Goal: Find specific page/section: Find specific page/section

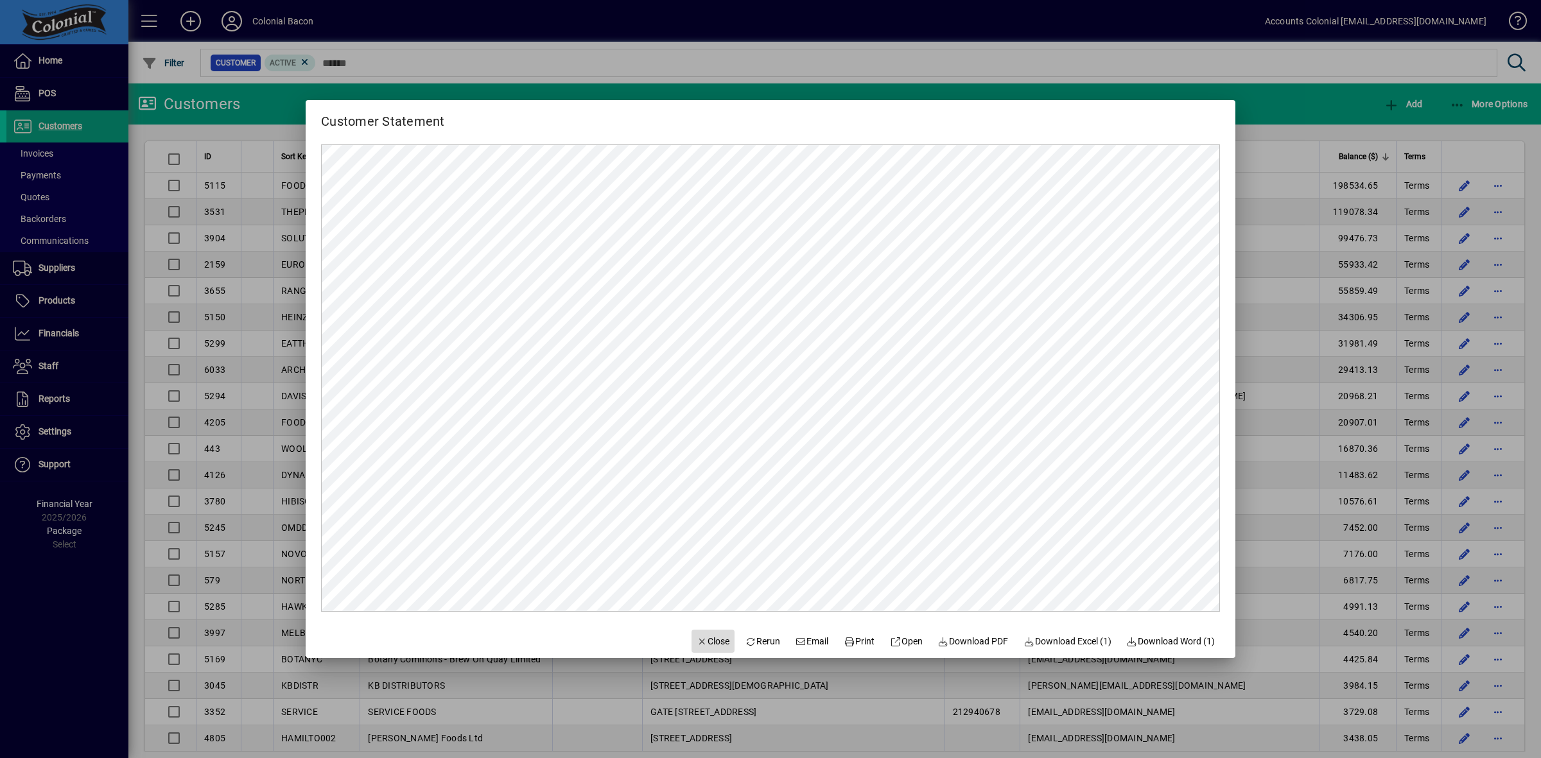
click at [697, 645] on span "Close" at bounding box center [713, 641] width 33 height 13
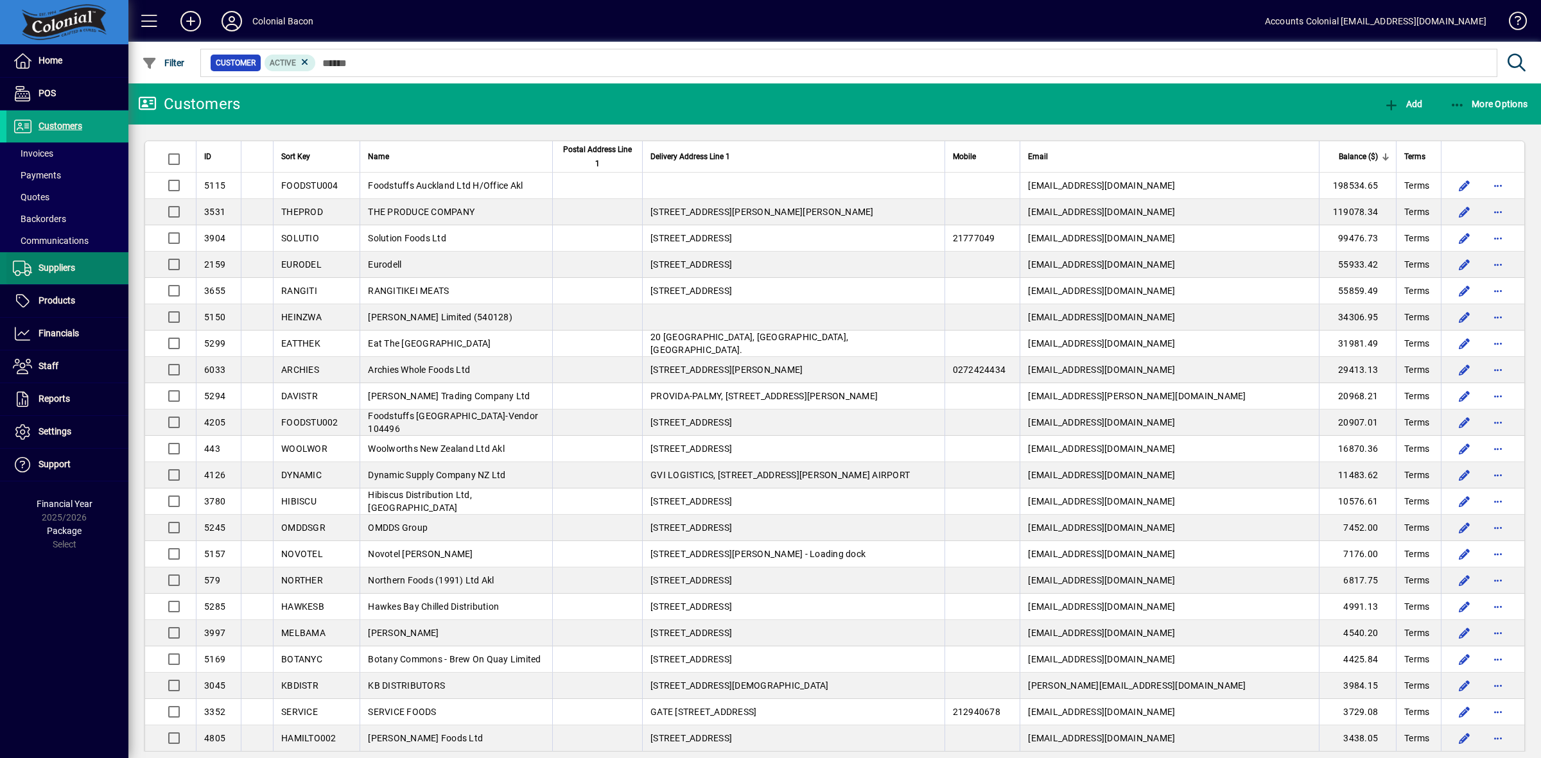
click at [49, 267] on span "Suppliers" at bounding box center [57, 268] width 37 height 10
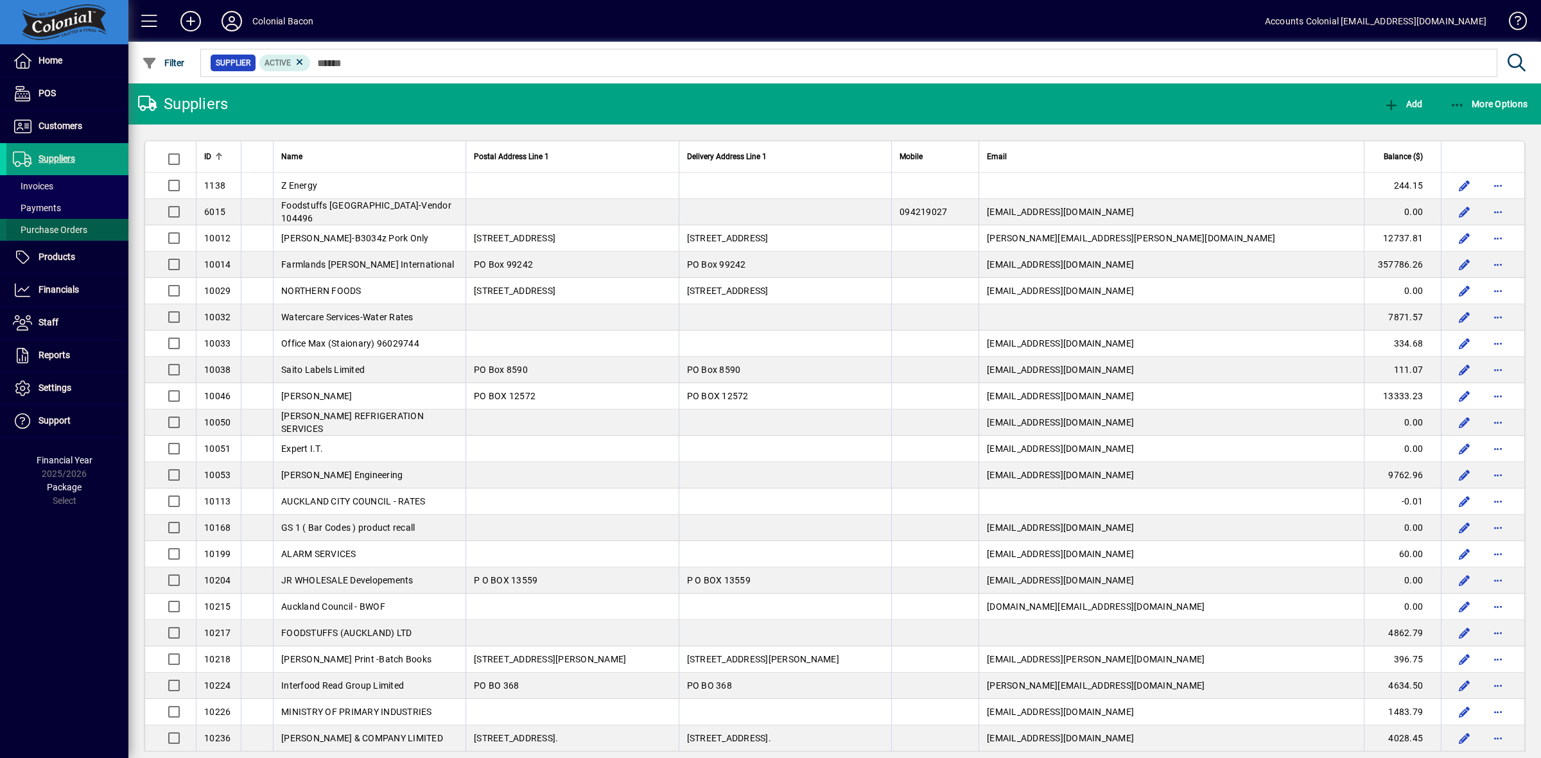
drag, startPoint x: 74, startPoint y: 232, endPoint x: 98, endPoint y: 217, distance: 27.8
click at [74, 232] on span "Purchase Orders" at bounding box center [50, 230] width 74 height 10
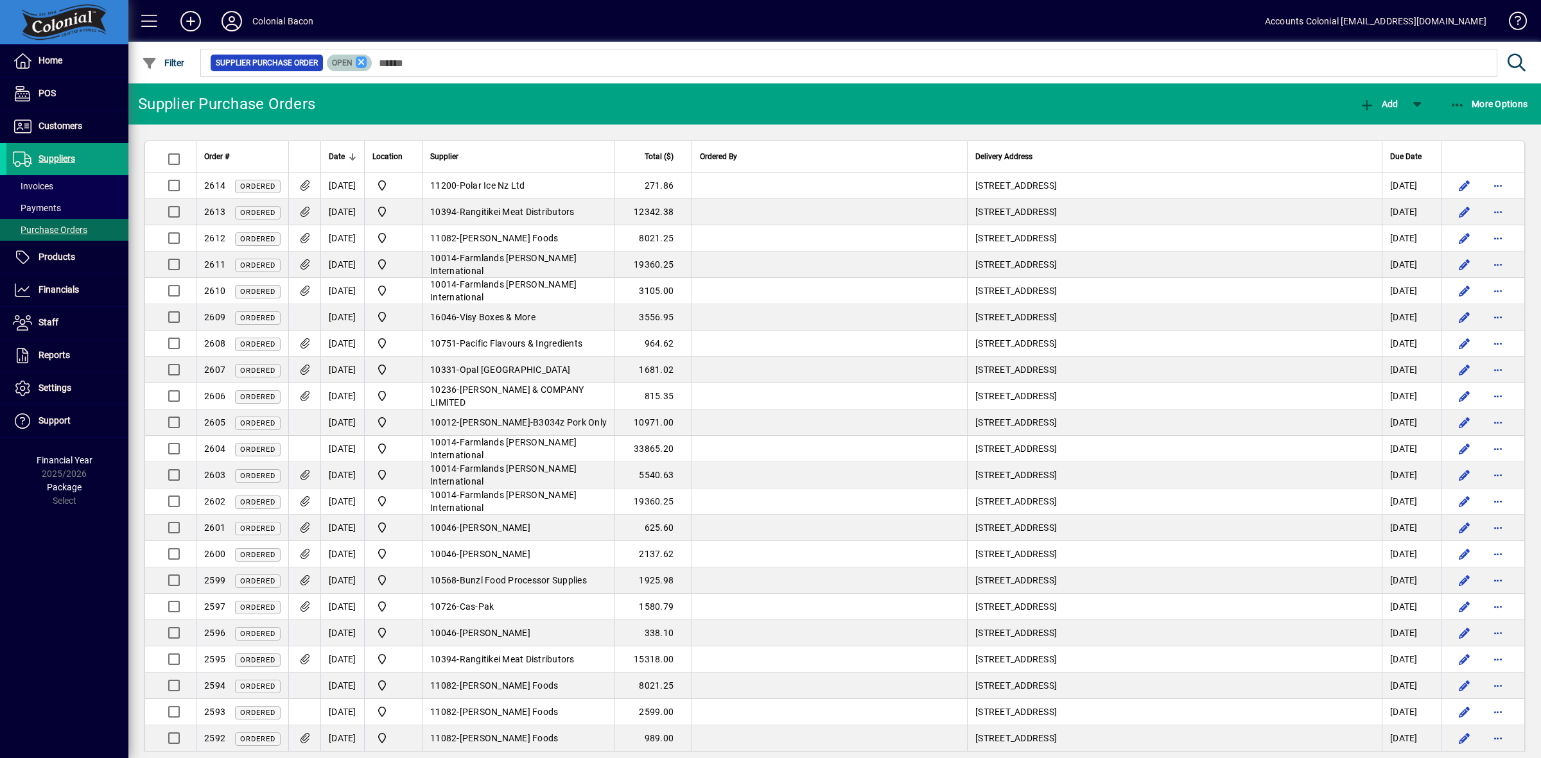
click at [361, 63] on icon at bounding box center [362, 62] width 12 height 12
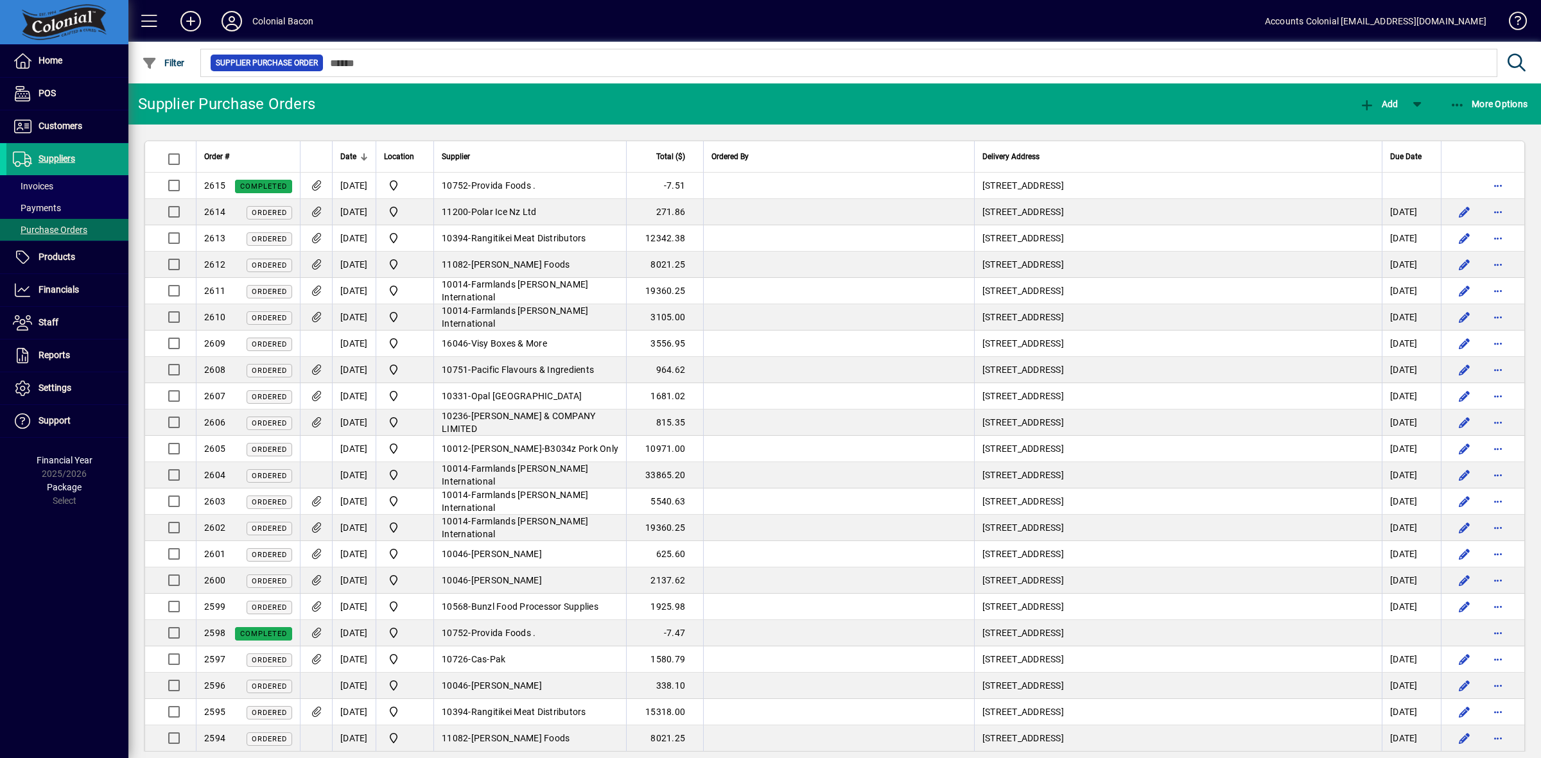
click at [351, 151] on span "Date" at bounding box center [348, 157] width 16 height 14
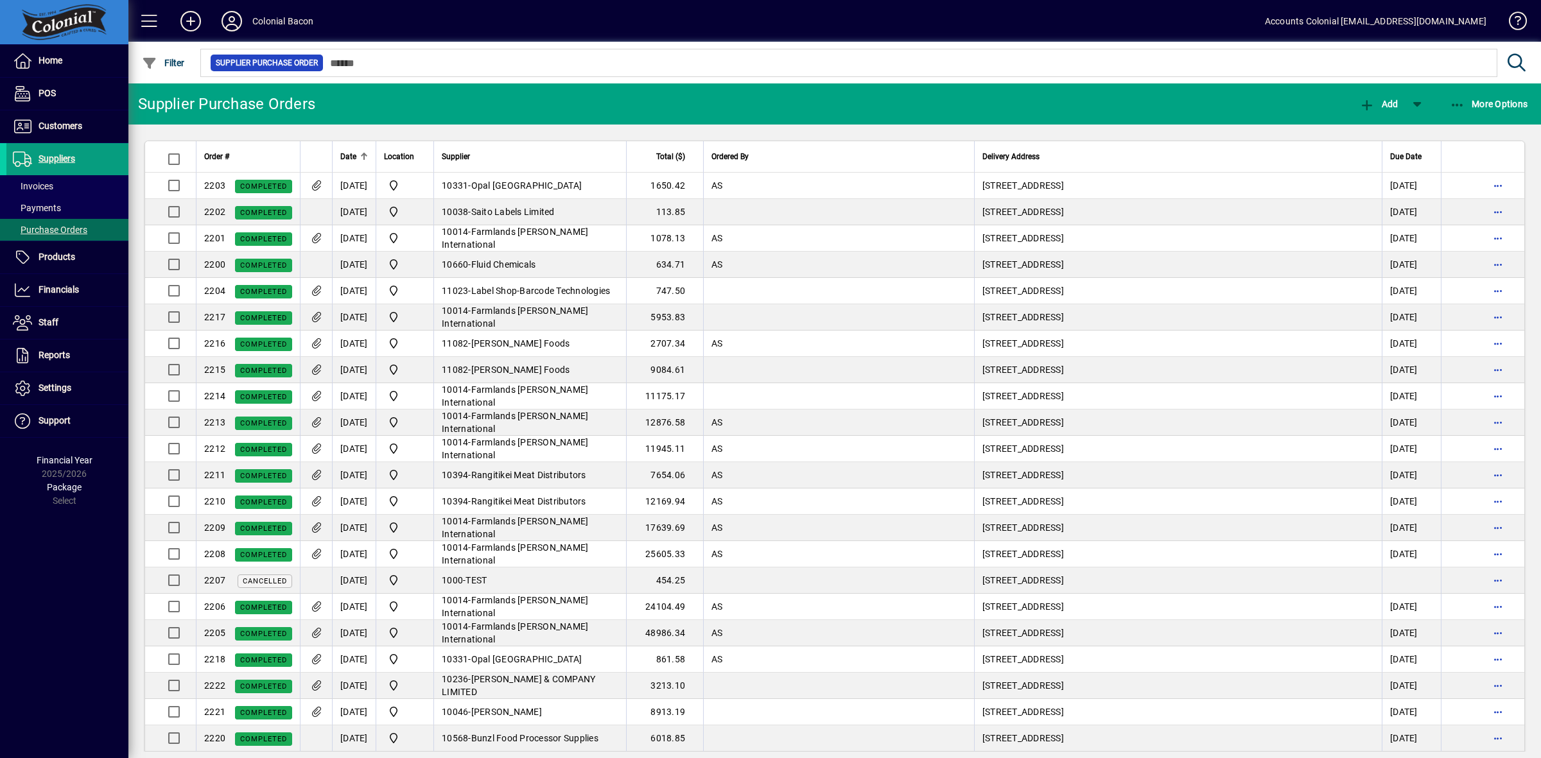
click at [351, 152] on span "Date" at bounding box center [348, 157] width 16 height 14
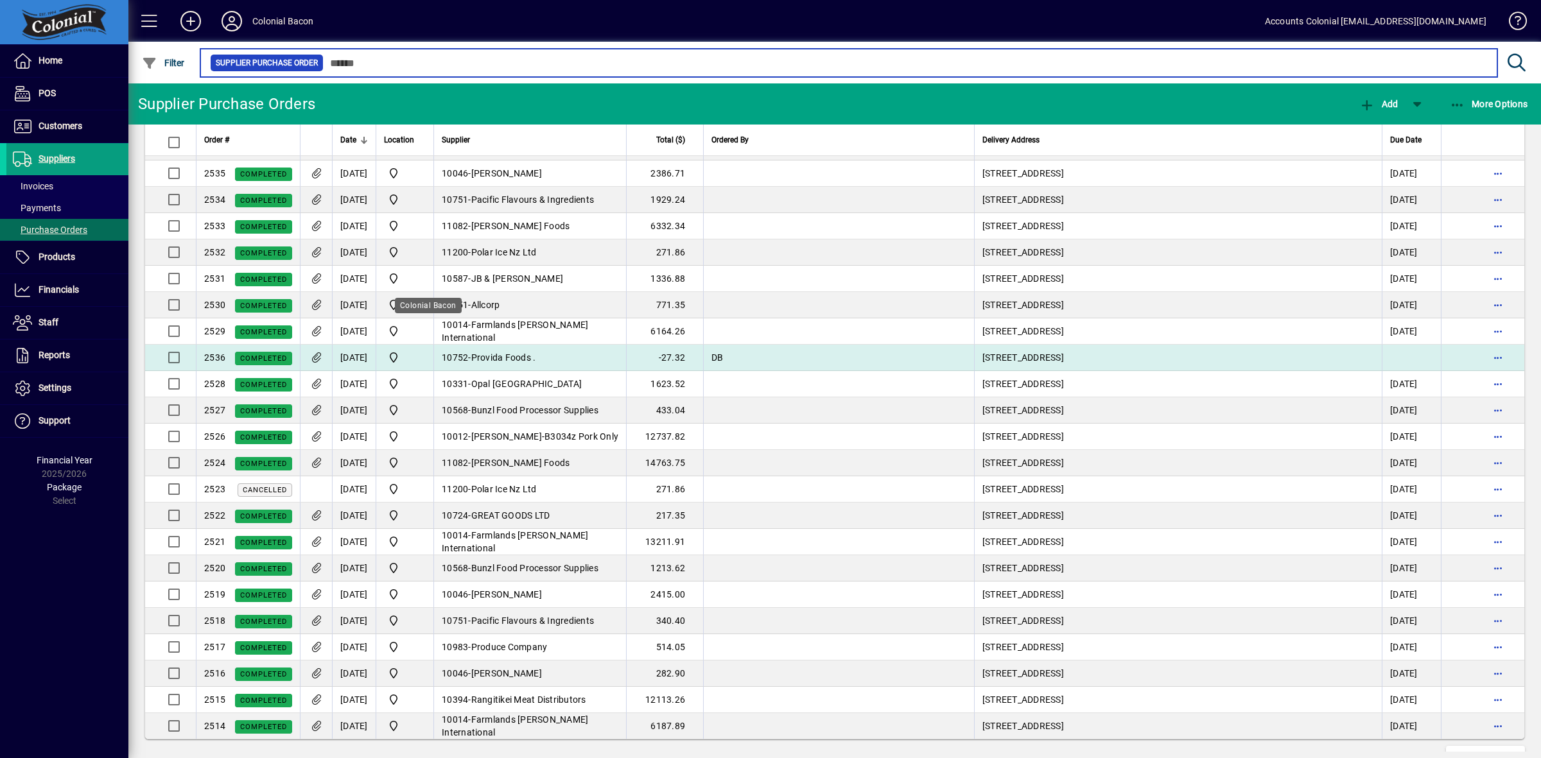
scroll to position [2120, 0]
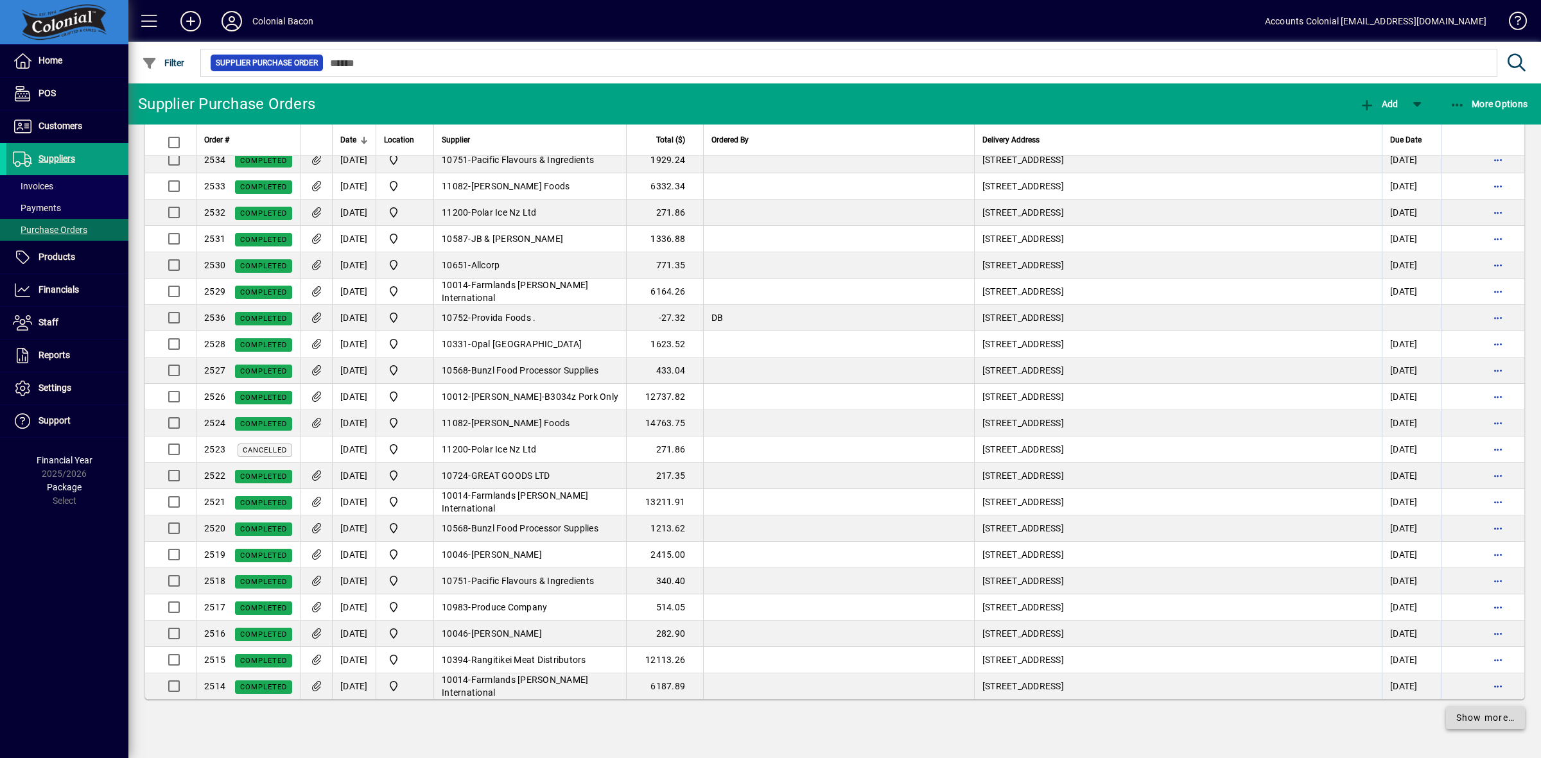
click at [1465, 719] on span "Show more…" at bounding box center [1485, 717] width 59 height 13
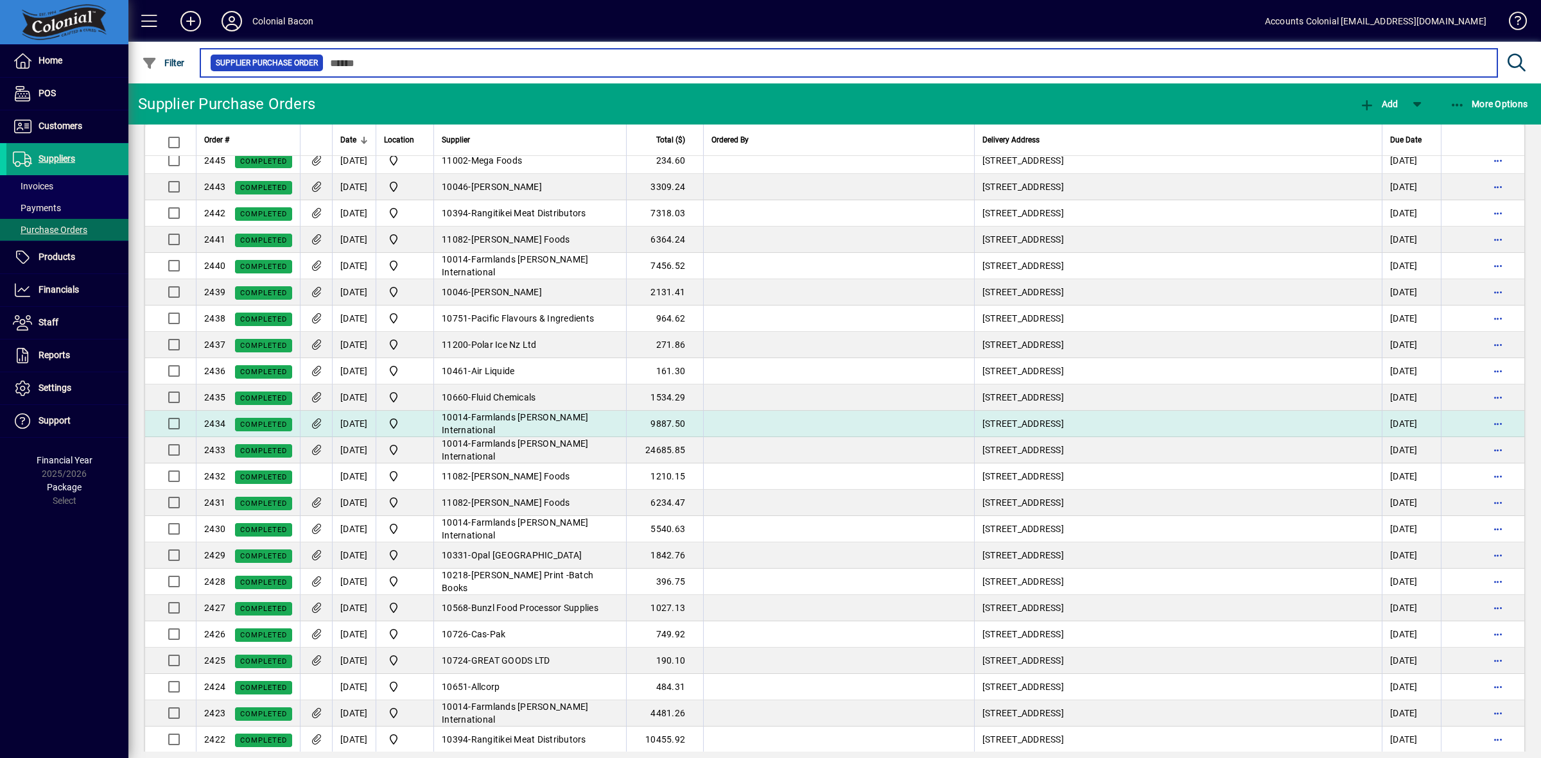
scroll to position [4527, 0]
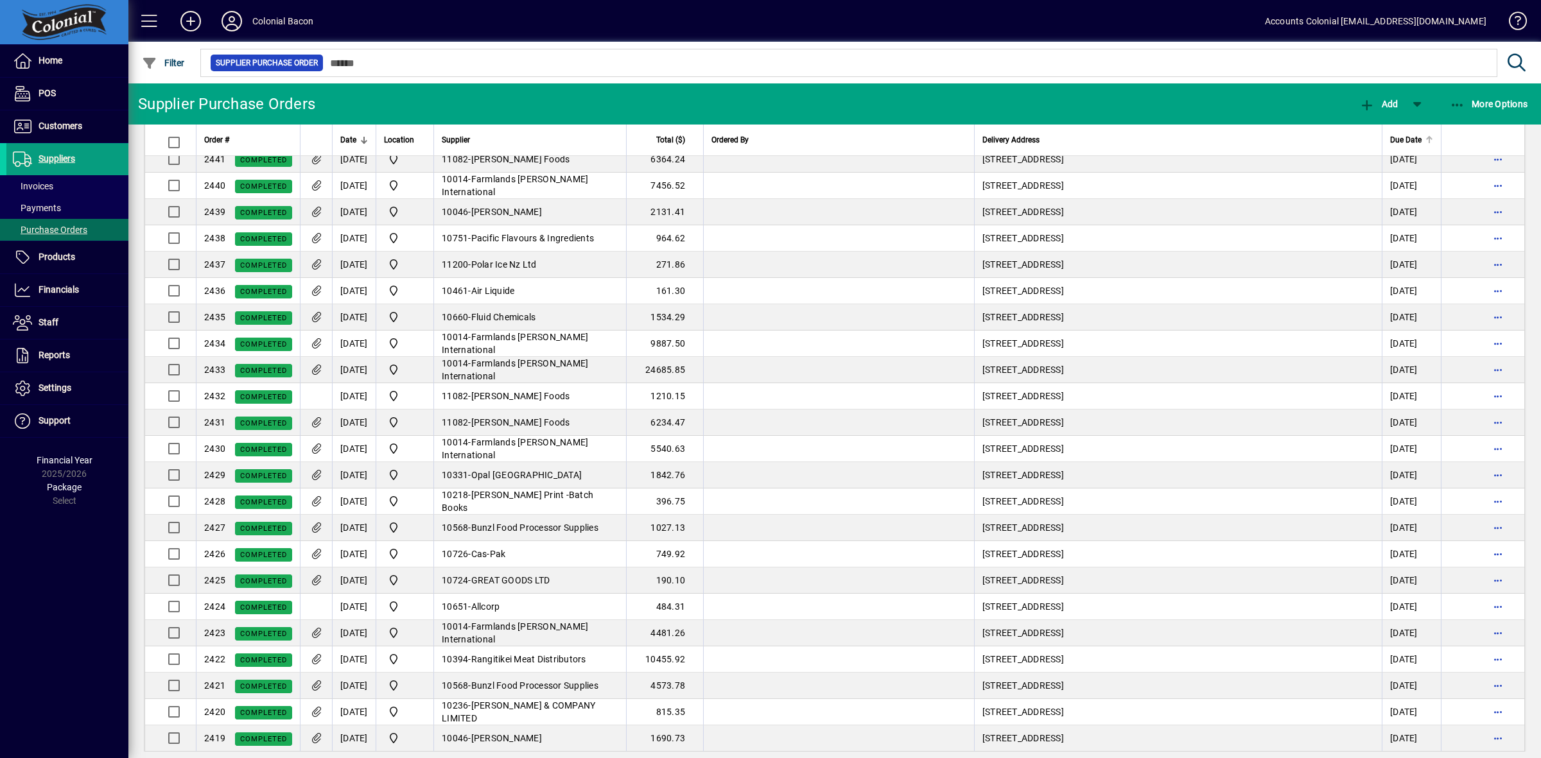
click at [1391, 141] on span "Due Date" at bounding box center [1405, 140] width 31 height 14
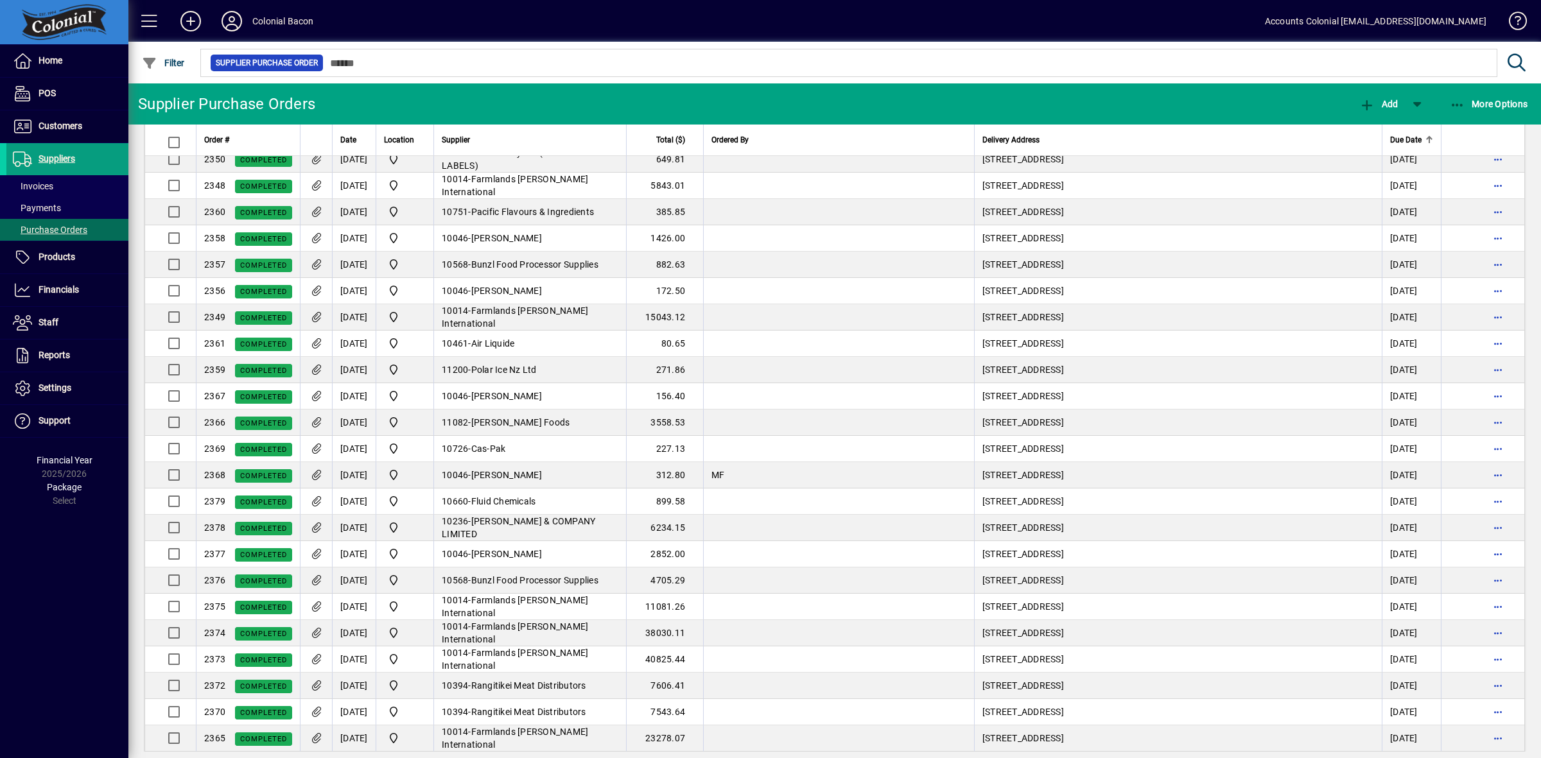
click at [1391, 141] on span "Due Date" at bounding box center [1405, 140] width 31 height 14
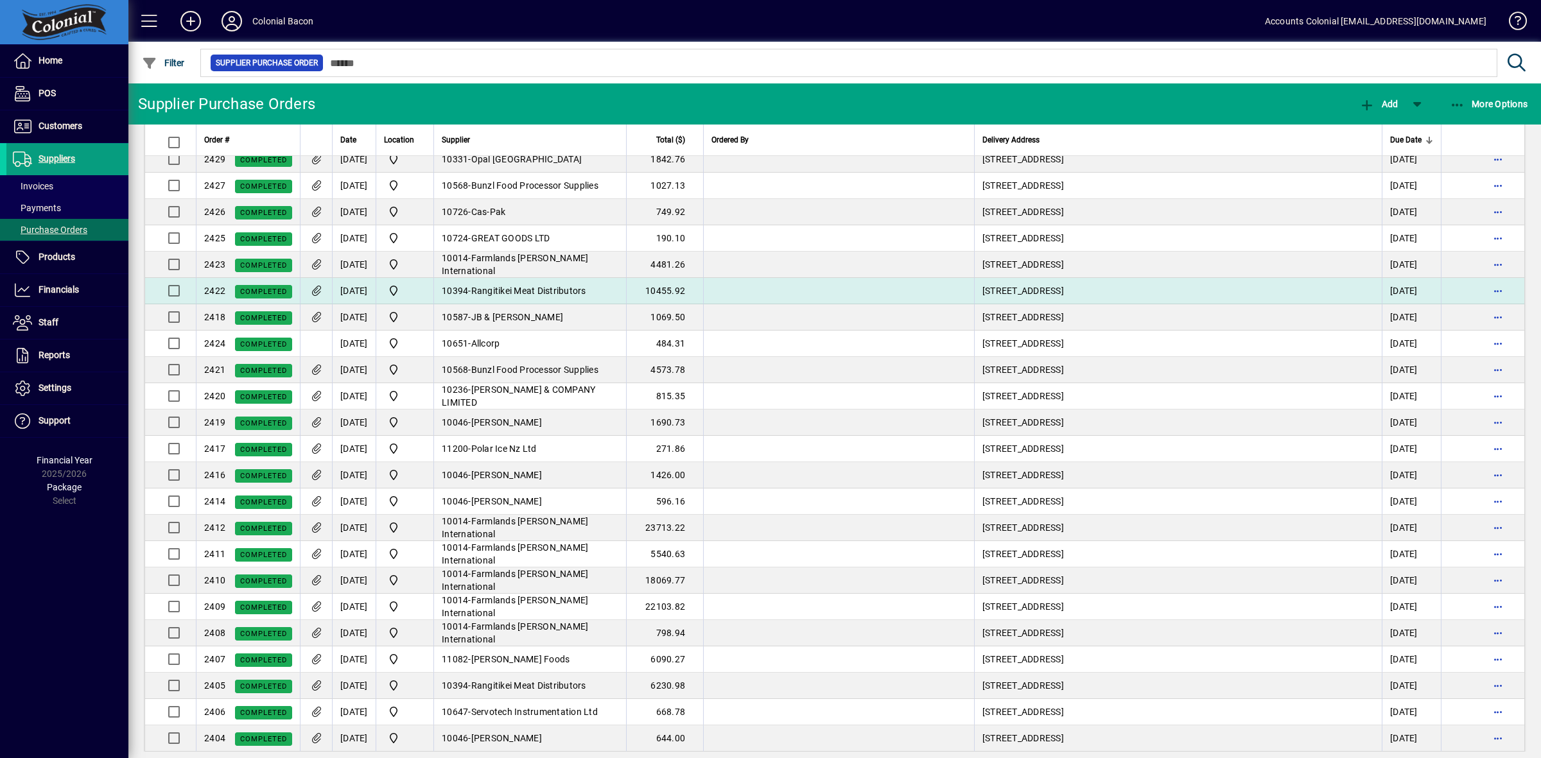
click at [320, 297] on icon at bounding box center [315, 291] width 13 height 11
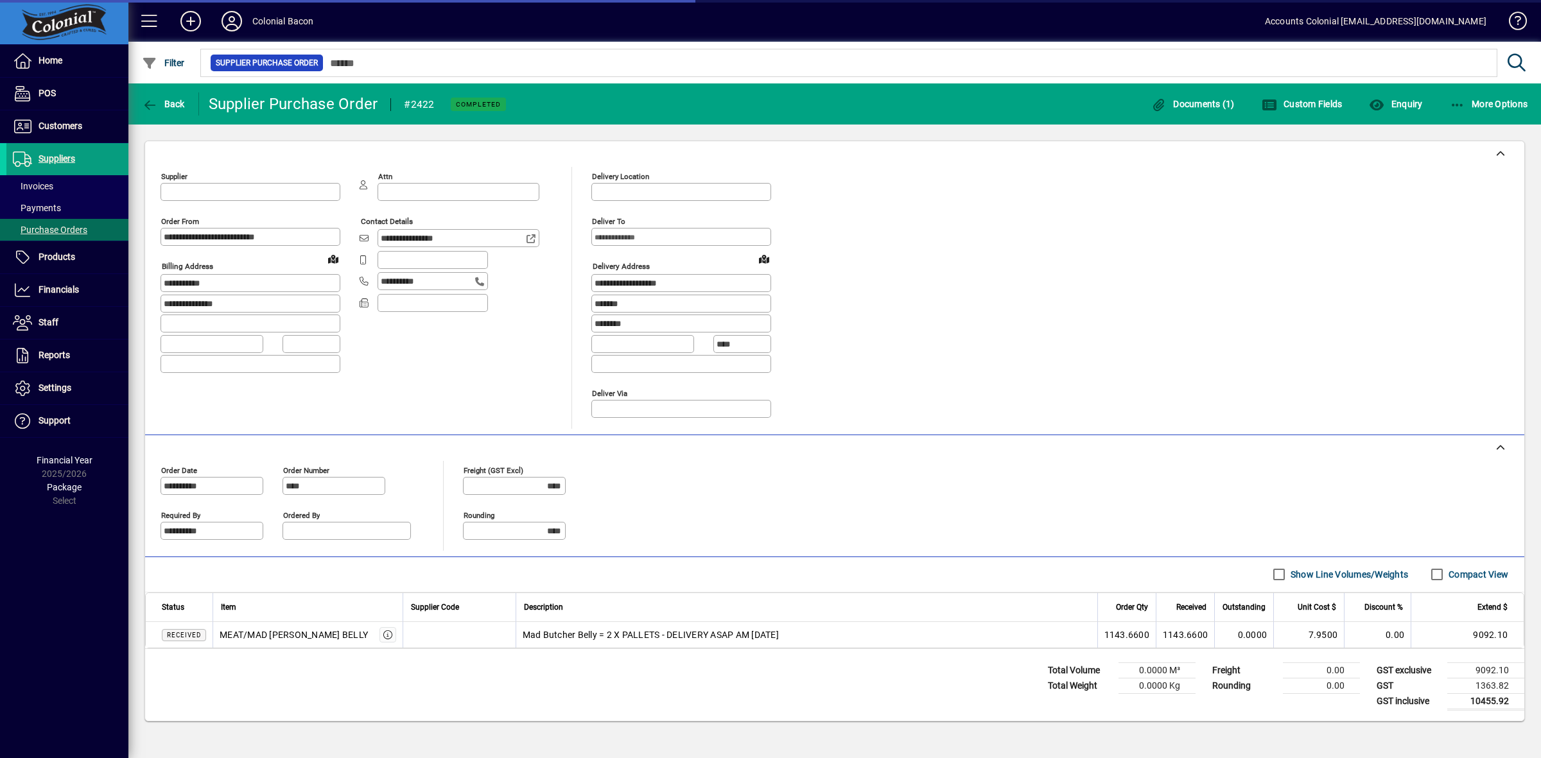
type input "**********"
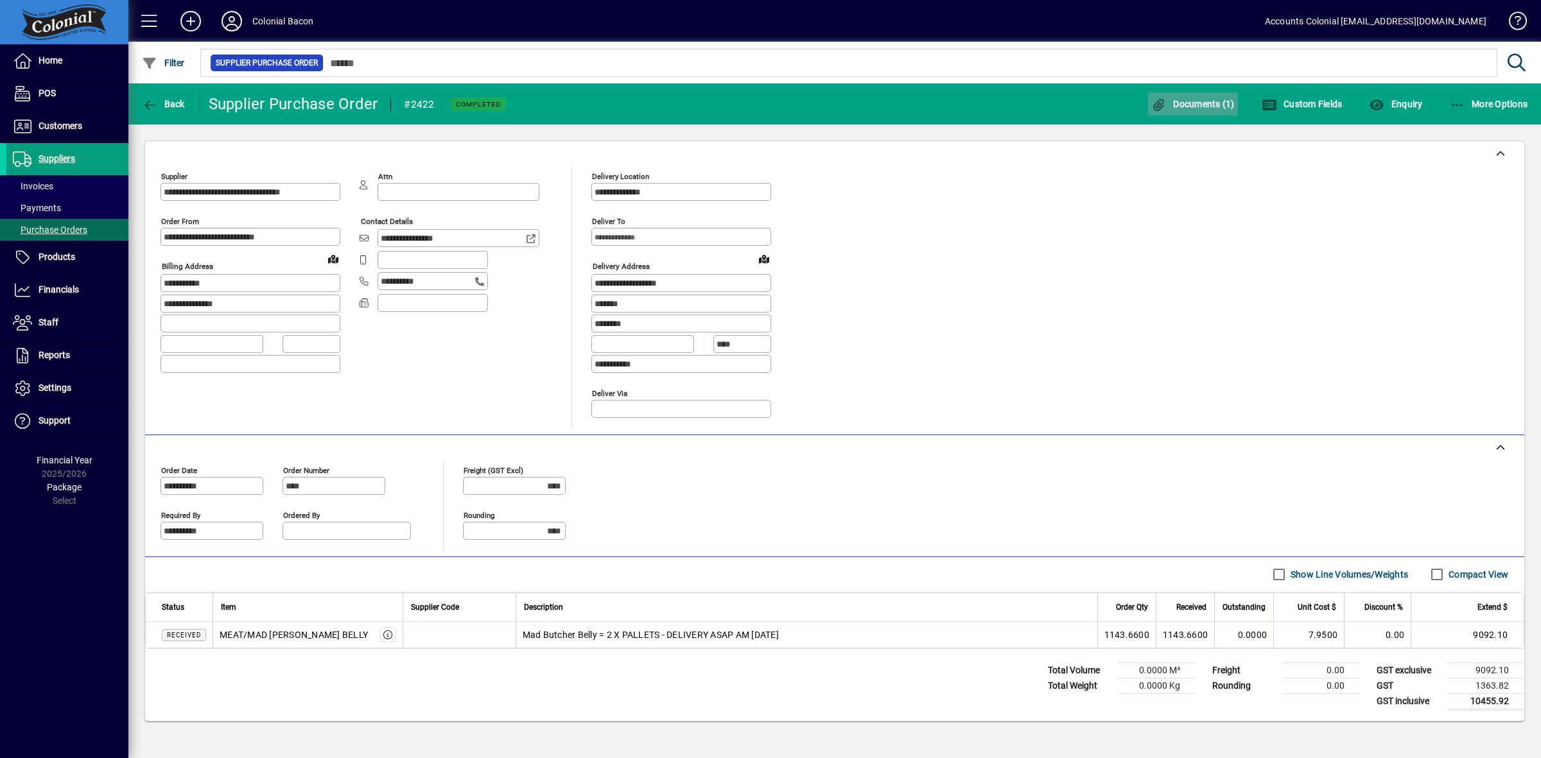
click at [1192, 109] on span "button" at bounding box center [1193, 104] width 90 height 31
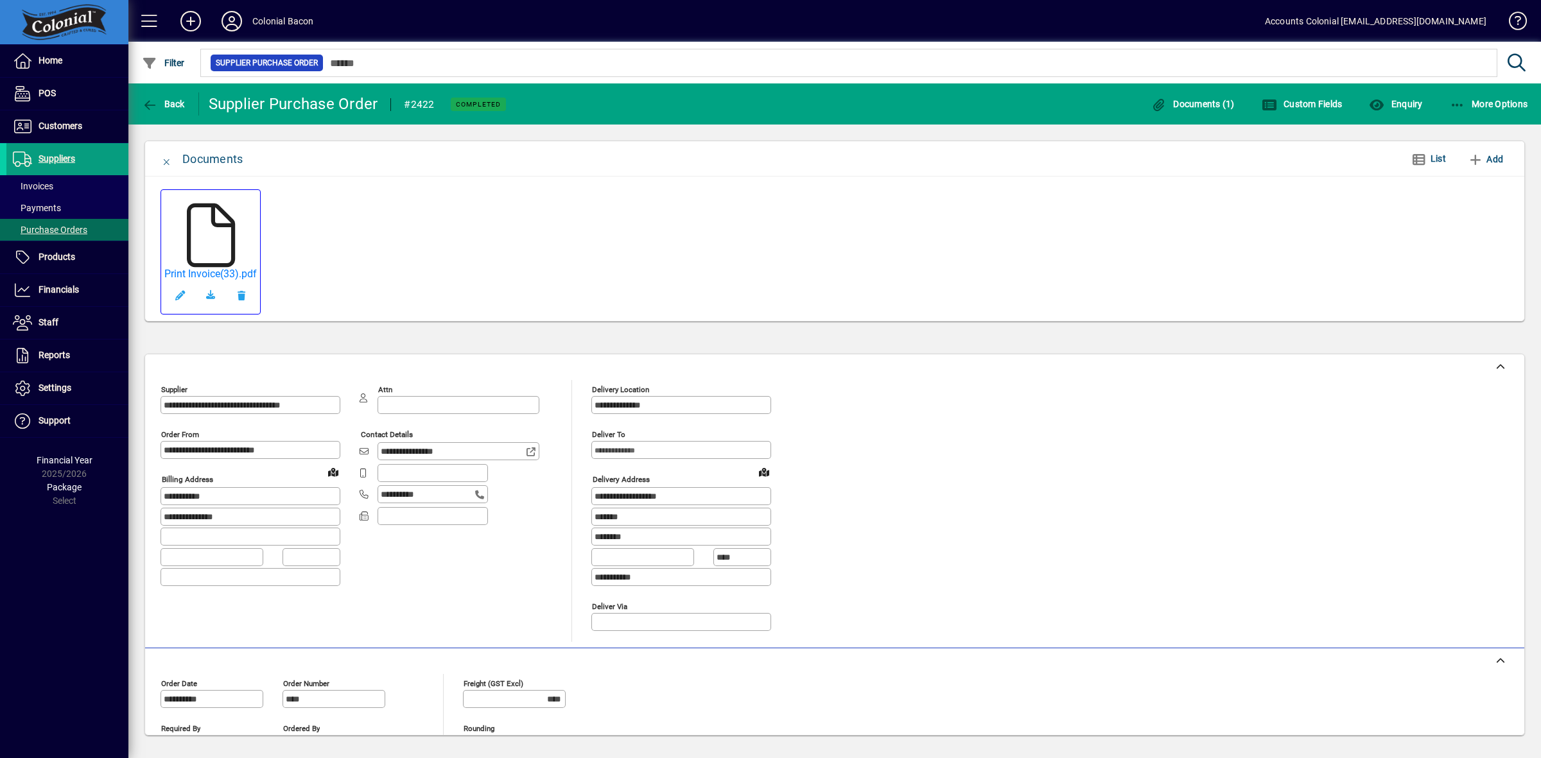
click at [229, 239] on icon at bounding box center [210, 236] width 64 height 64
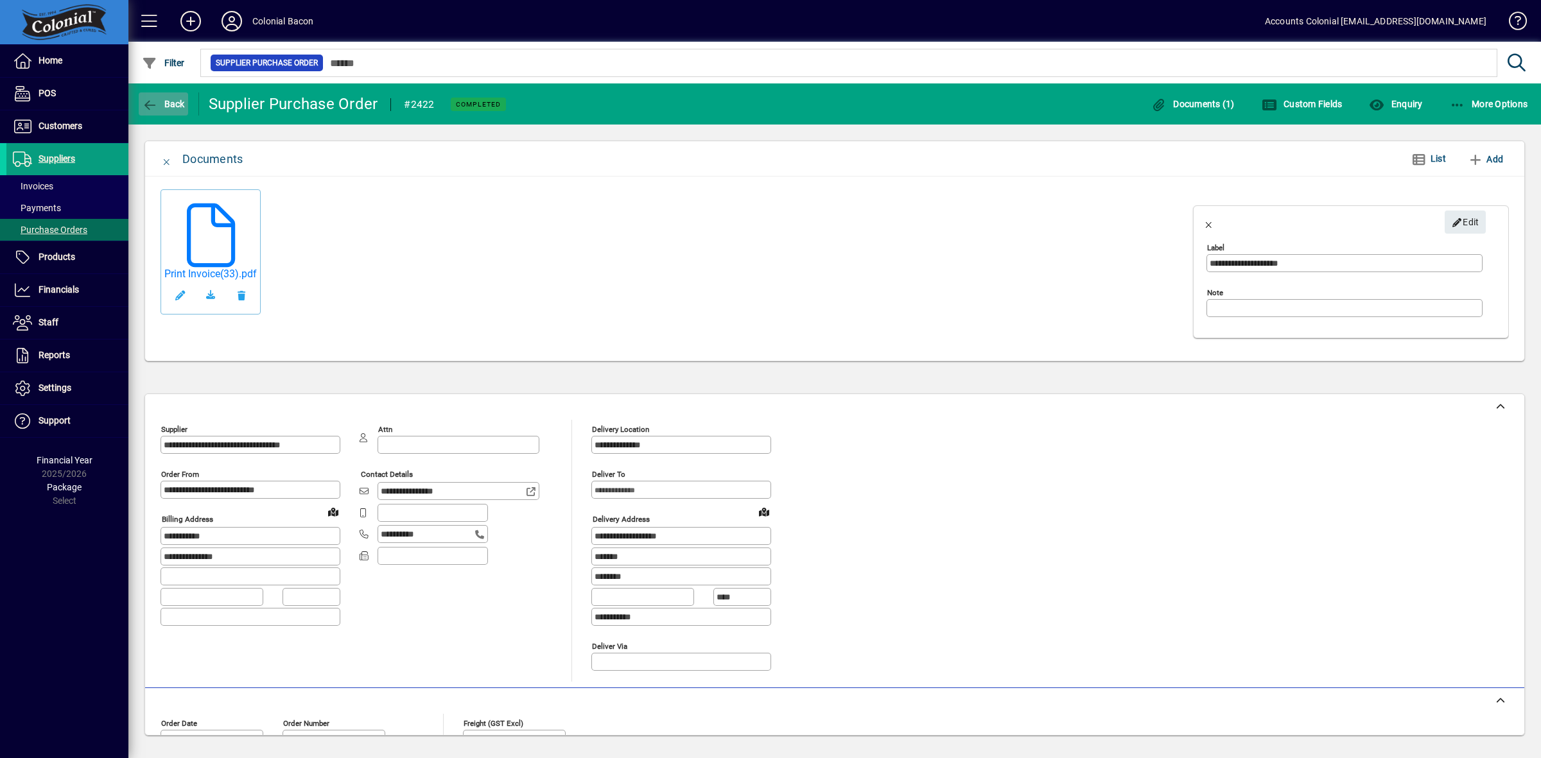
click at [162, 101] on span "Back" at bounding box center [163, 104] width 43 height 10
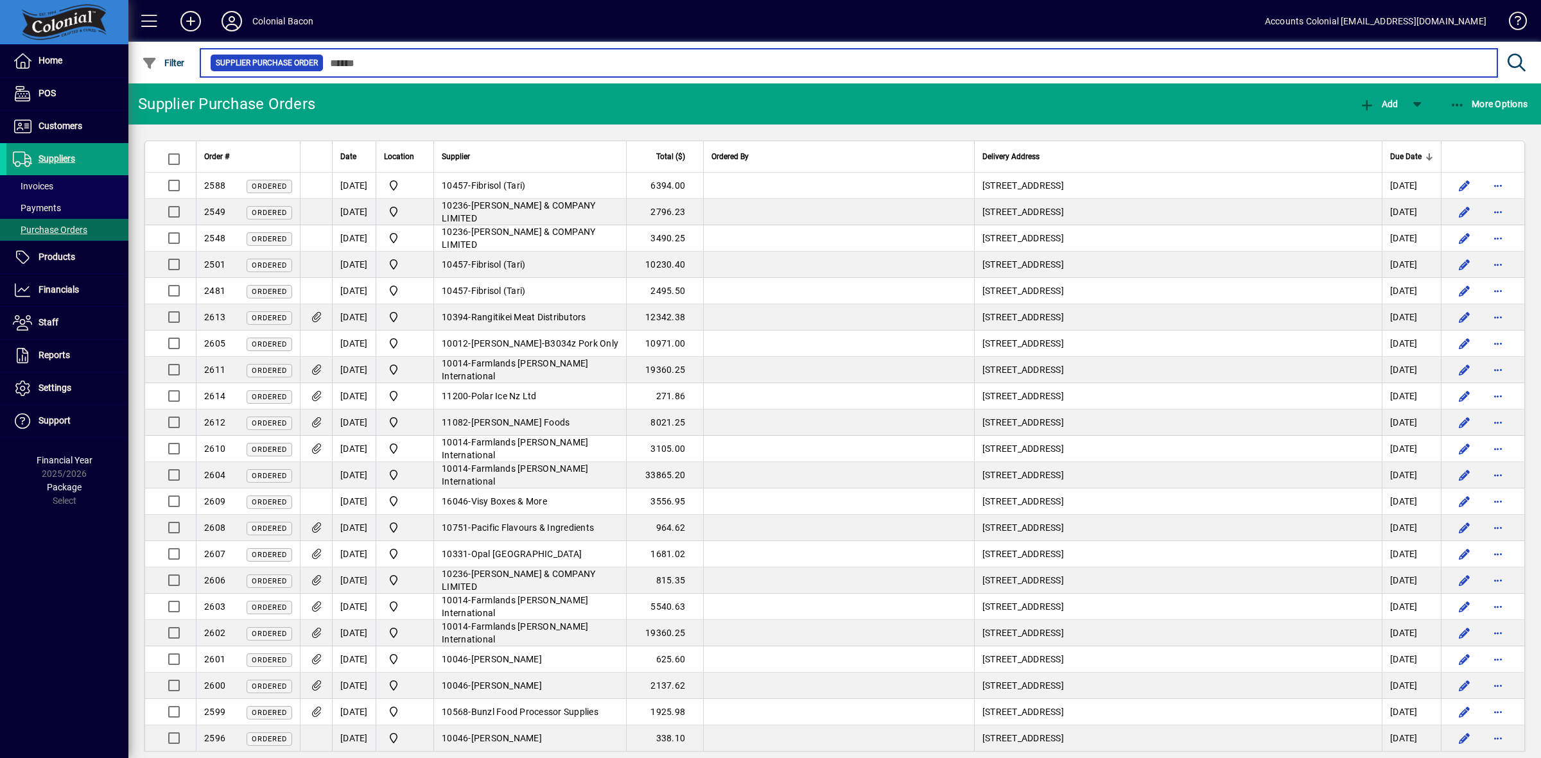
click at [383, 68] on input "text" at bounding box center [905, 63] width 1163 height 18
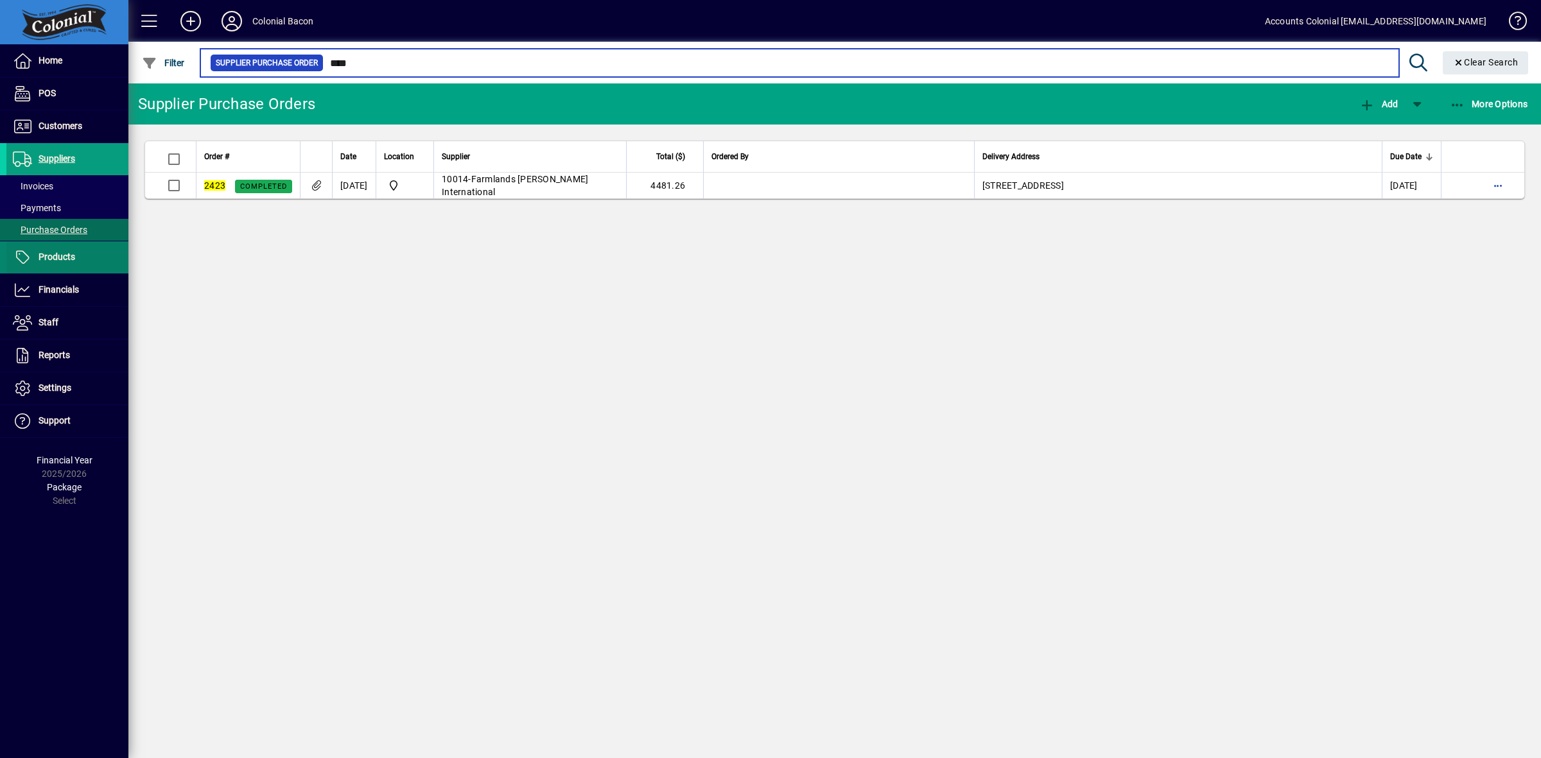
type input "****"
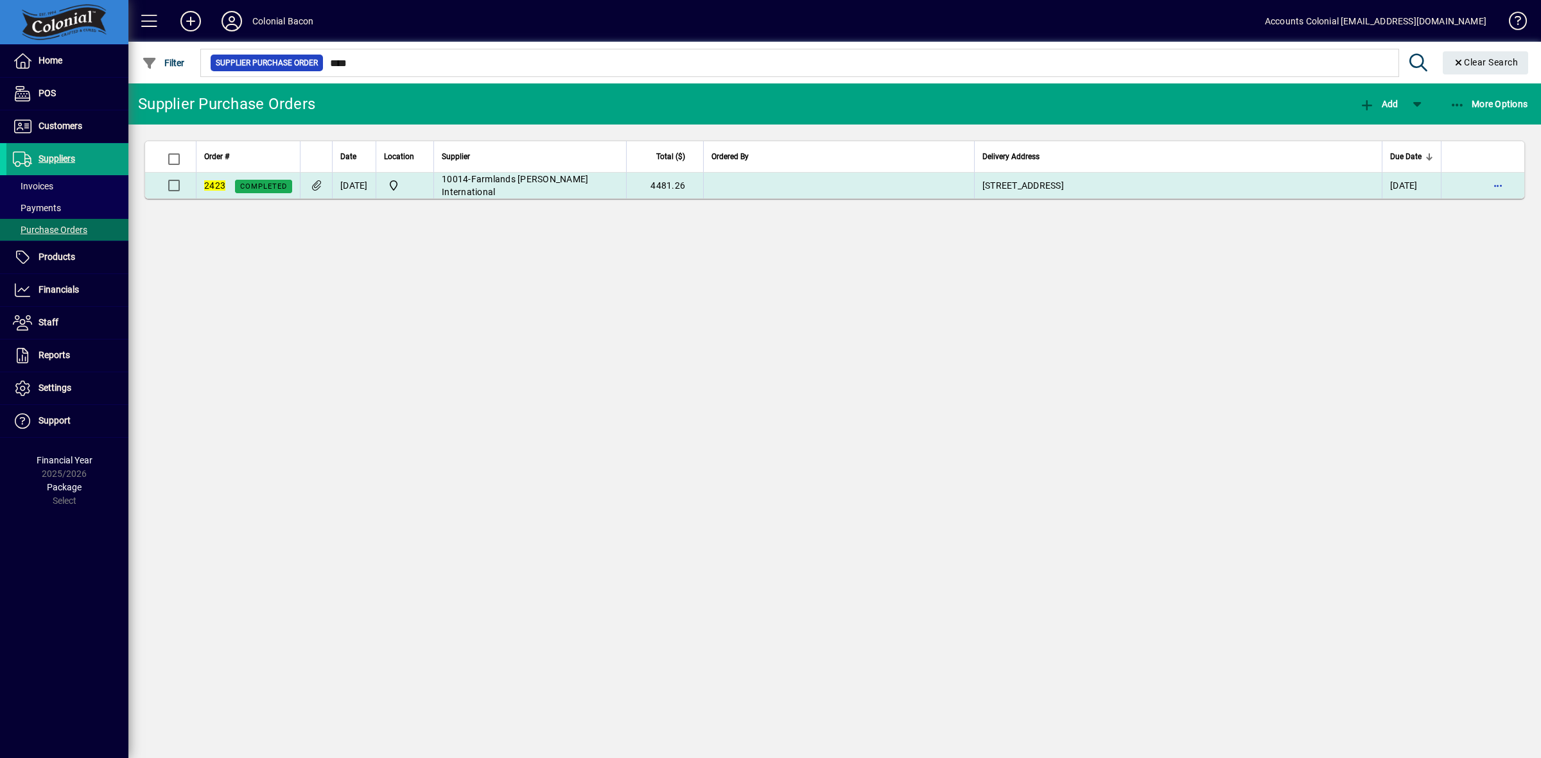
click at [578, 190] on span "Farmlands [PERSON_NAME] International" at bounding box center [515, 185] width 146 height 23
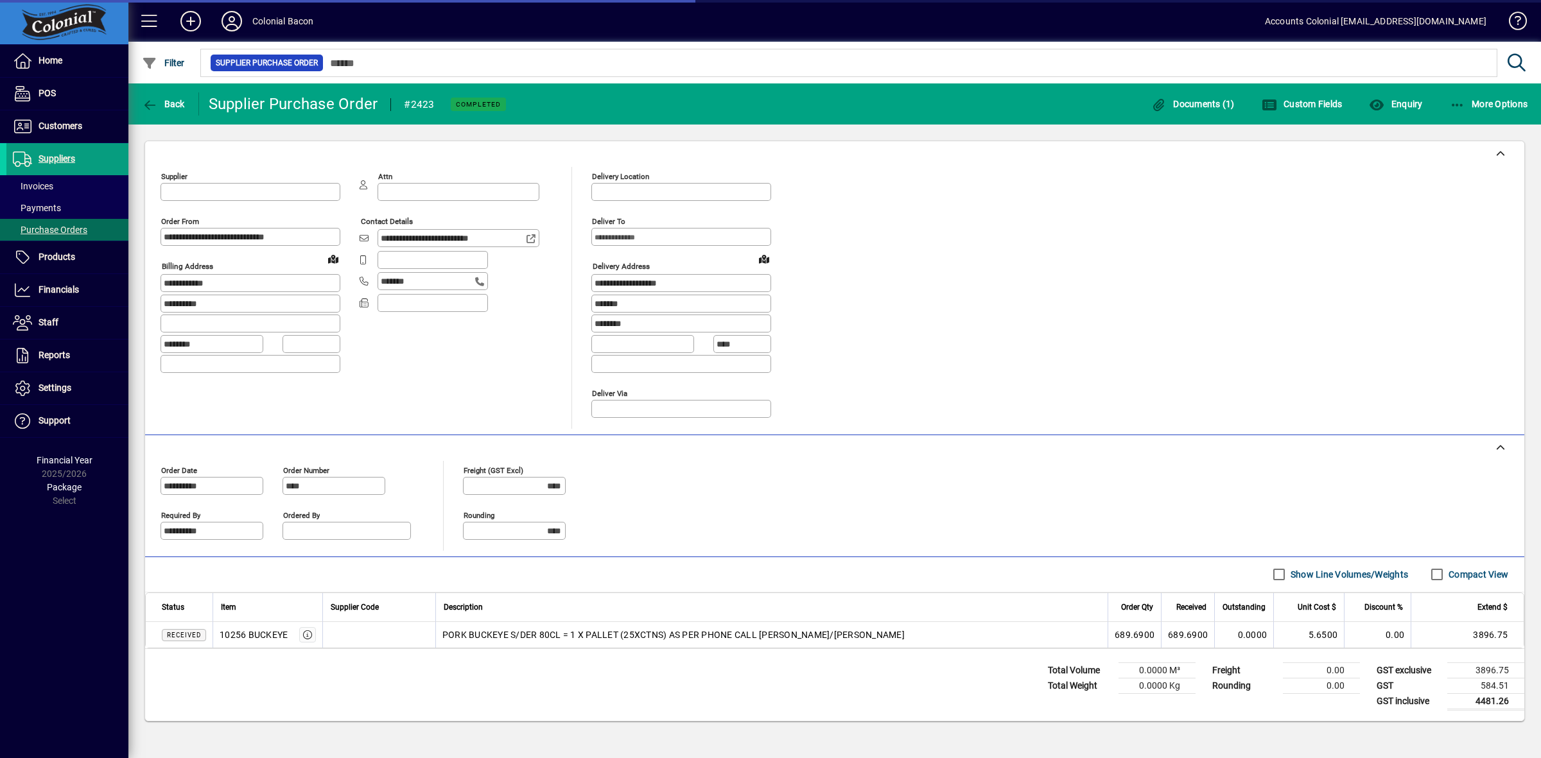
type input "**********"
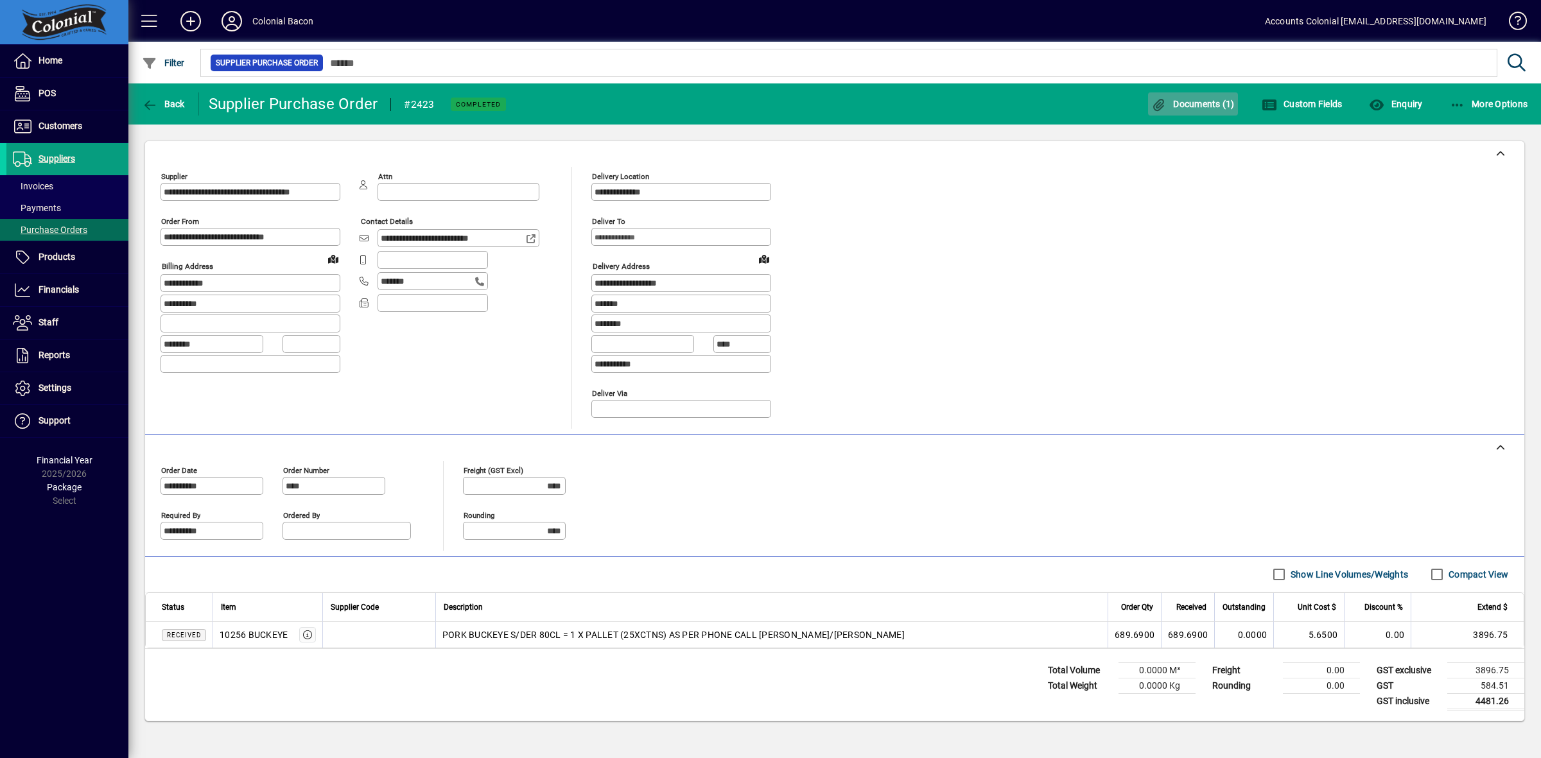
click at [1204, 100] on span "Documents (1)" at bounding box center [1192, 104] width 83 height 10
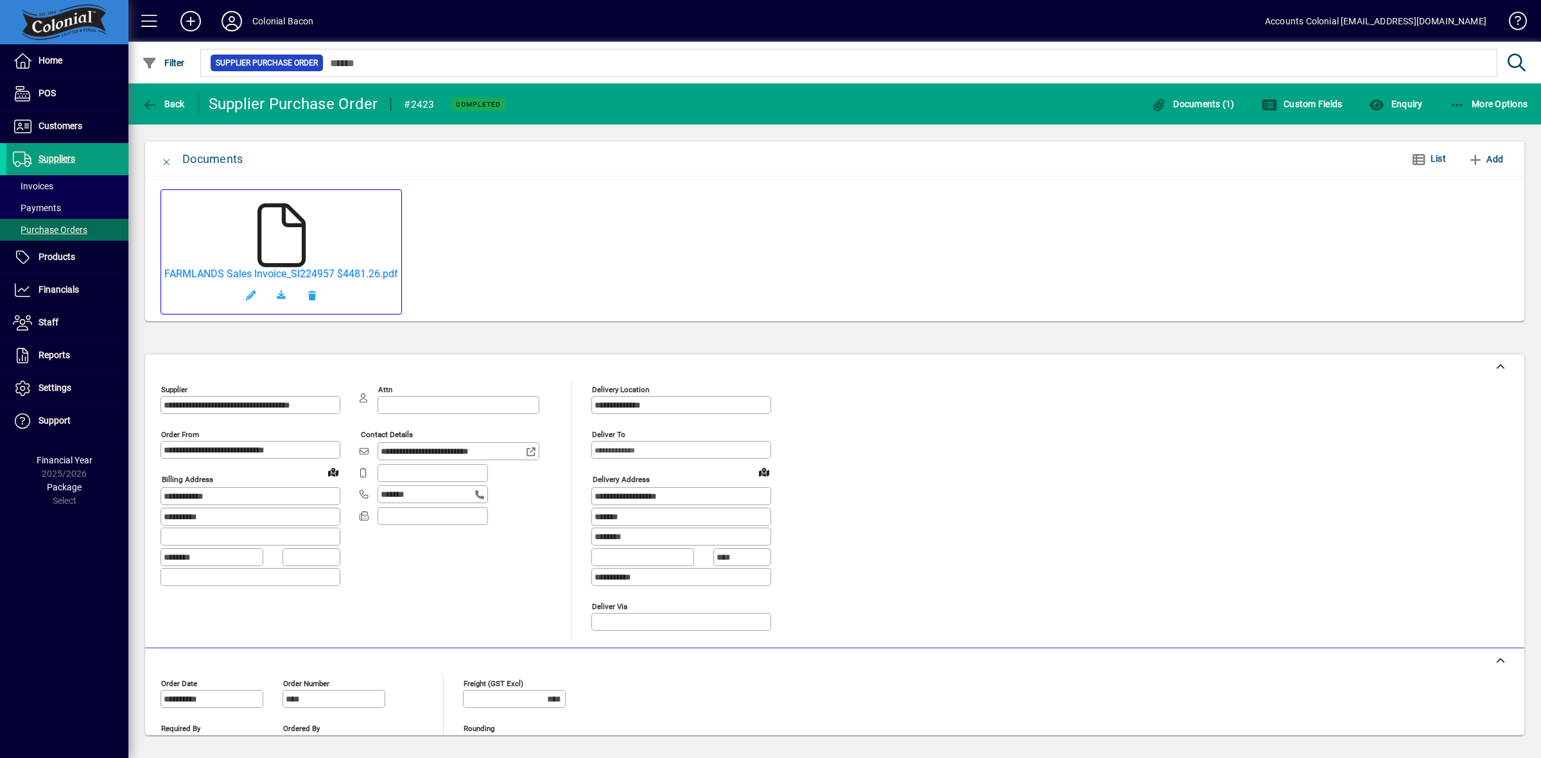
click at [287, 249] on icon at bounding box center [281, 236] width 64 height 64
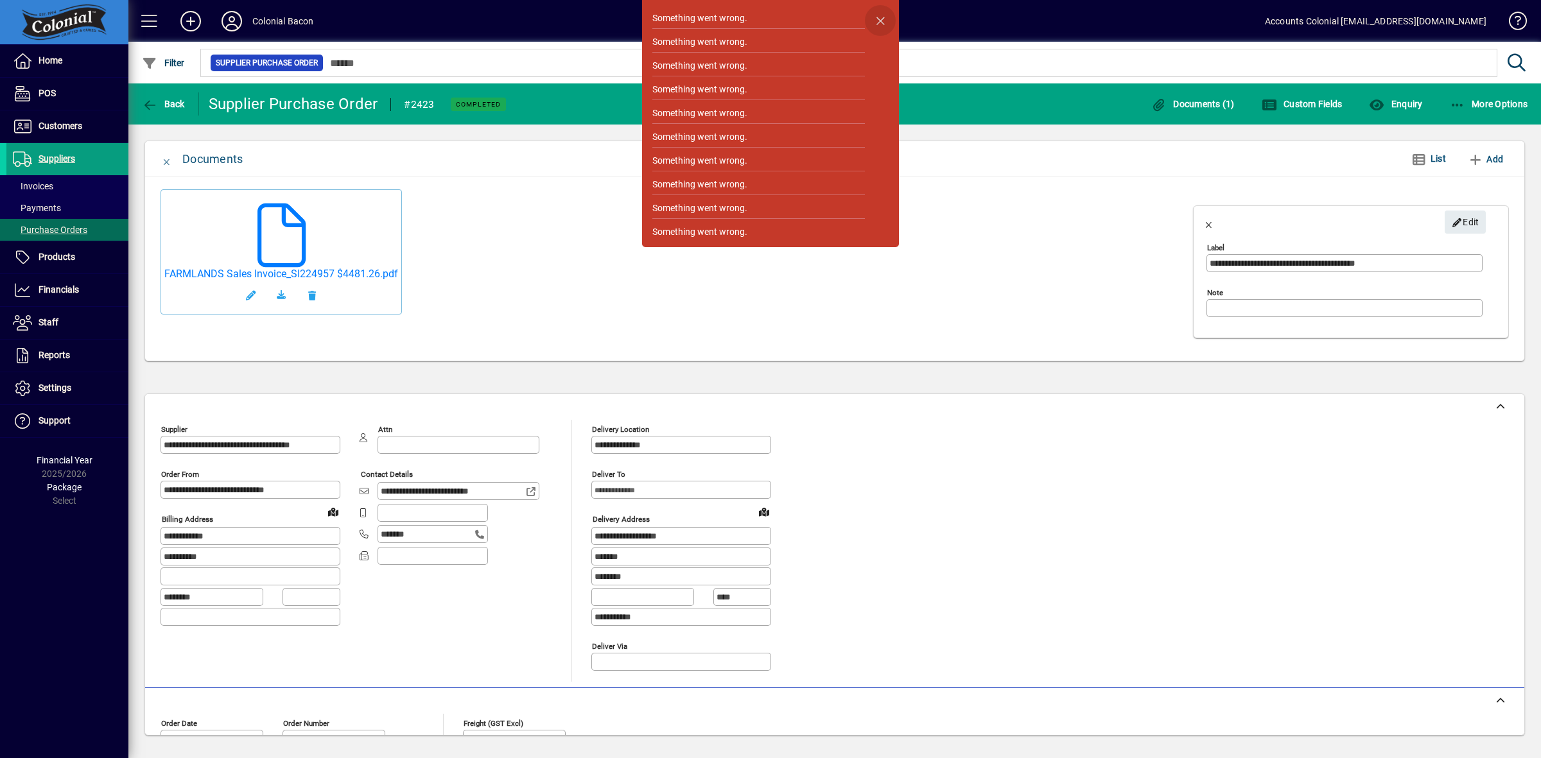
click at [874, 18] on span "button" at bounding box center [880, 20] width 31 height 31
